Goal: Register for event/course

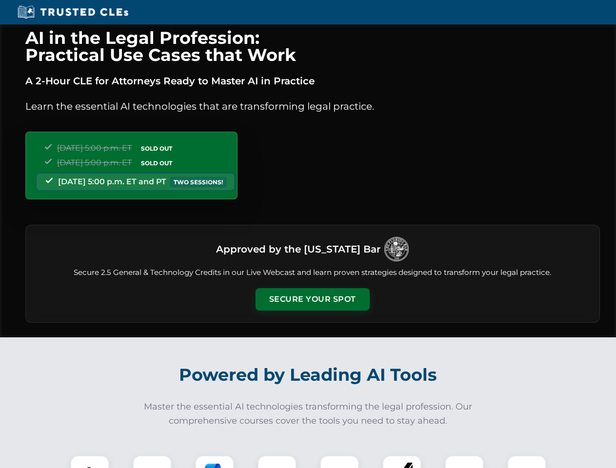
click at [312, 299] on button "Secure Your Spot" at bounding box center [312, 299] width 114 height 22
click at [90, 462] on img at bounding box center [90, 475] width 28 height 28
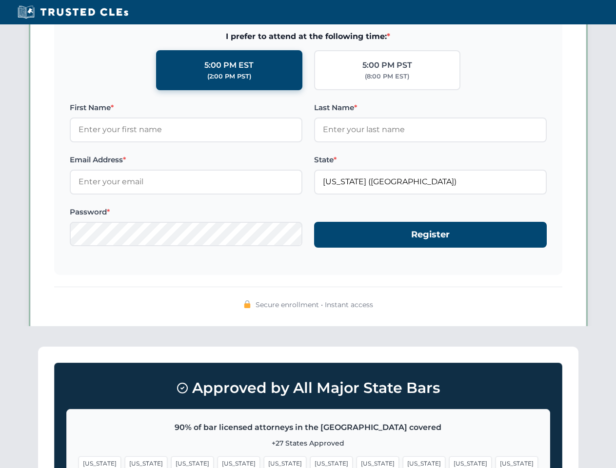
click at [356, 462] on span "[US_STATE]" at bounding box center [377, 463] width 42 height 14
click at [449, 462] on span "[US_STATE]" at bounding box center [470, 463] width 42 height 14
